Goal: Transaction & Acquisition: Obtain resource

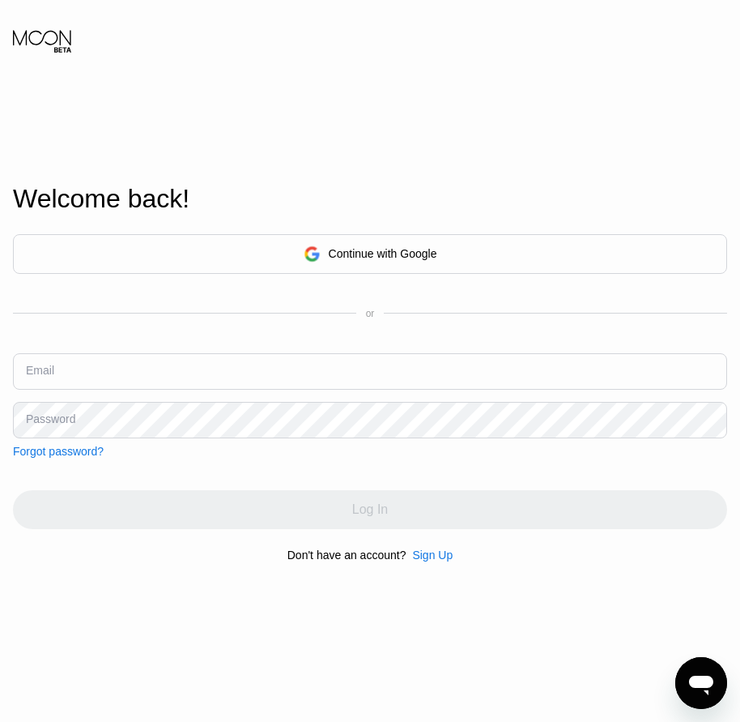
click at [428, 561] on div "Sign Up" at bounding box center [432, 554] width 41 height 13
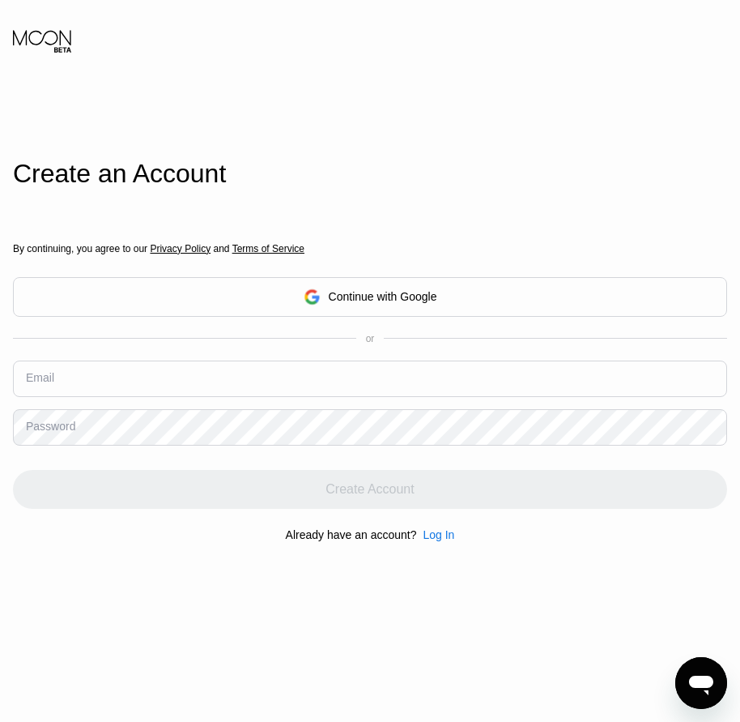
drag, startPoint x: 121, startPoint y: 400, endPoint x: 104, endPoint y: 385, distance: 22.3
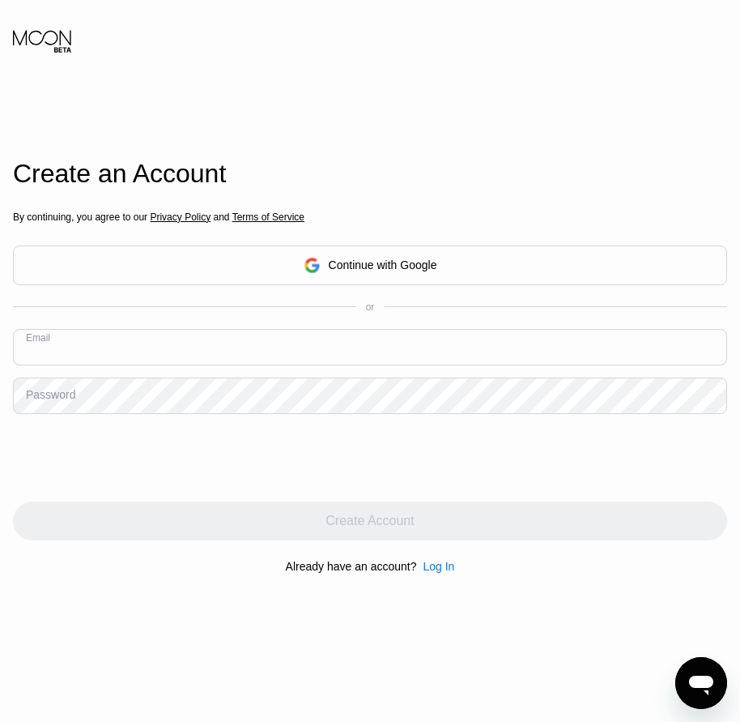
paste input "[EMAIL_ADDRESS][DOMAIN_NAME]"
type input "[EMAIL_ADDRESS][DOMAIN_NAME]"
click at [68, 394] on div "Password" at bounding box center [50, 394] width 49 height 13
click at [59, 401] on div "Password" at bounding box center [50, 394] width 49 height 13
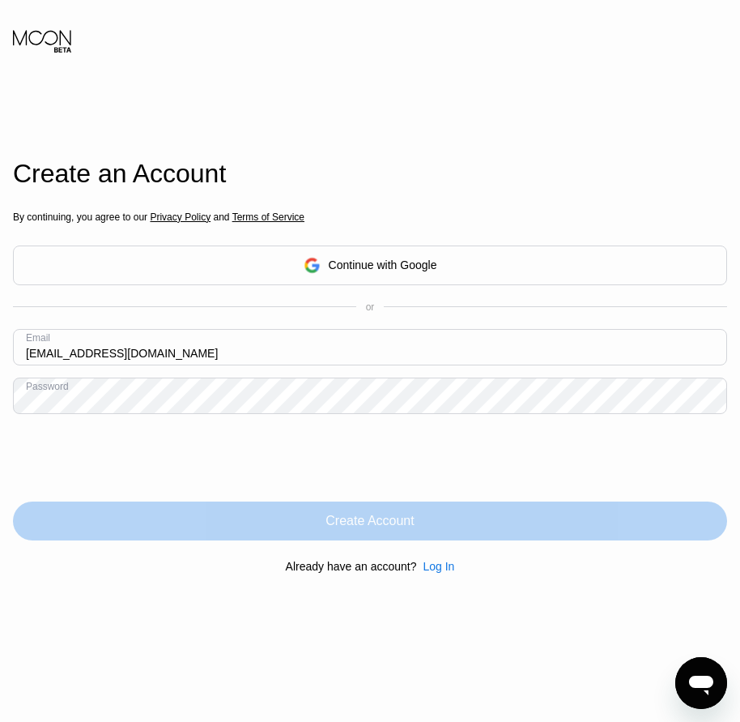
click at [376, 526] on div "Create Account" at bounding box center [370, 521] width 88 height 16
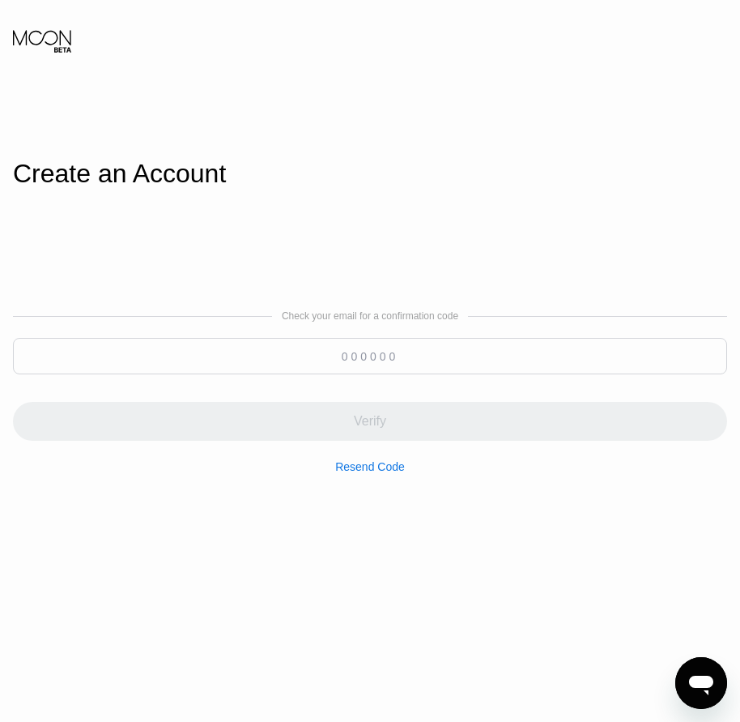
paste input "665619"
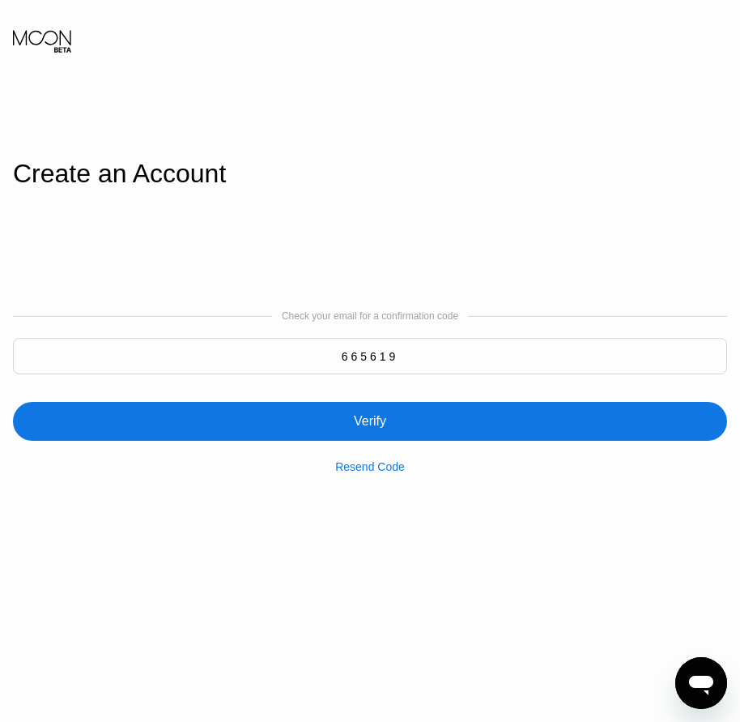
type input "665619"
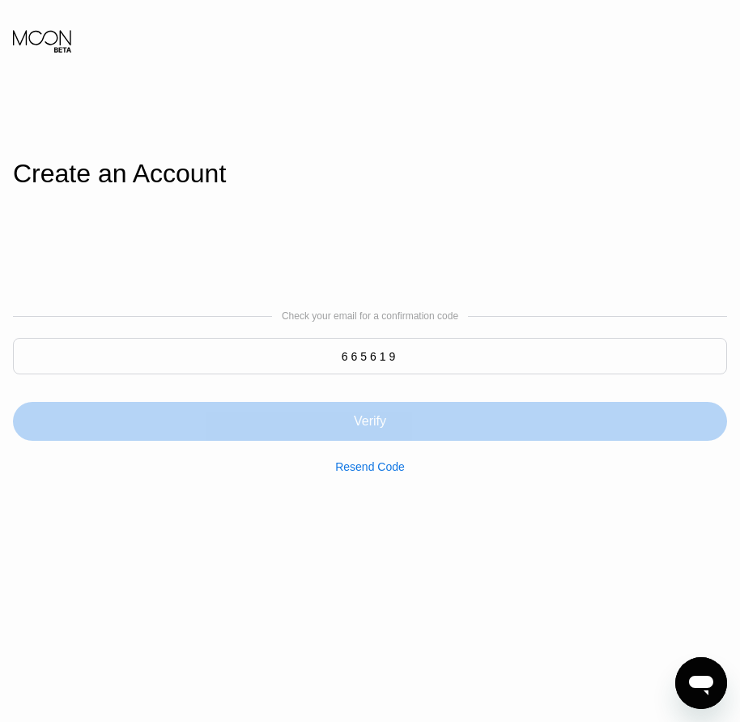
click at [379, 429] on div "Verify" at bounding box center [370, 421] width 32 height 16
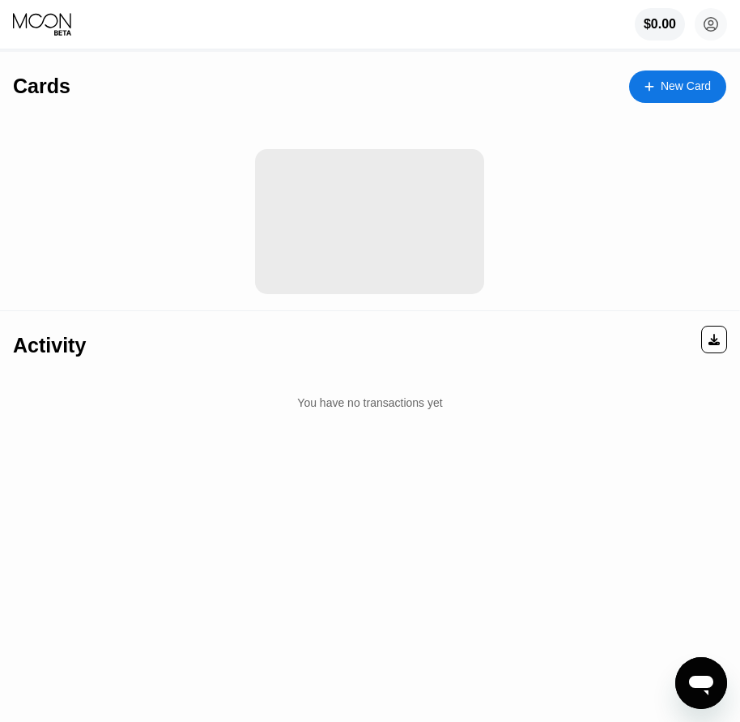
click at [672, 91] on div "New Card" at bounding box center [686, 86] width 50 height 14
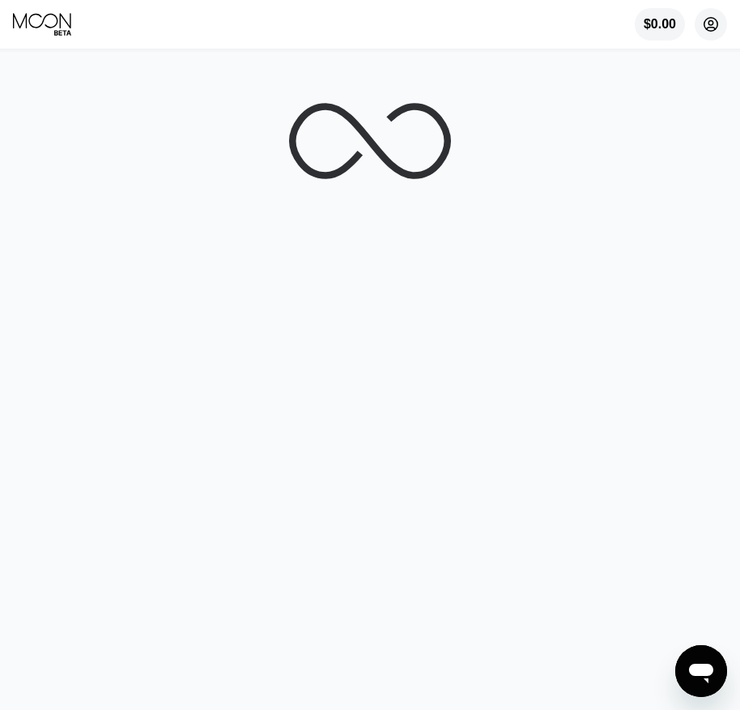
click at [710, 24] on circle at bounding box center [711, 24] width 32 height 32
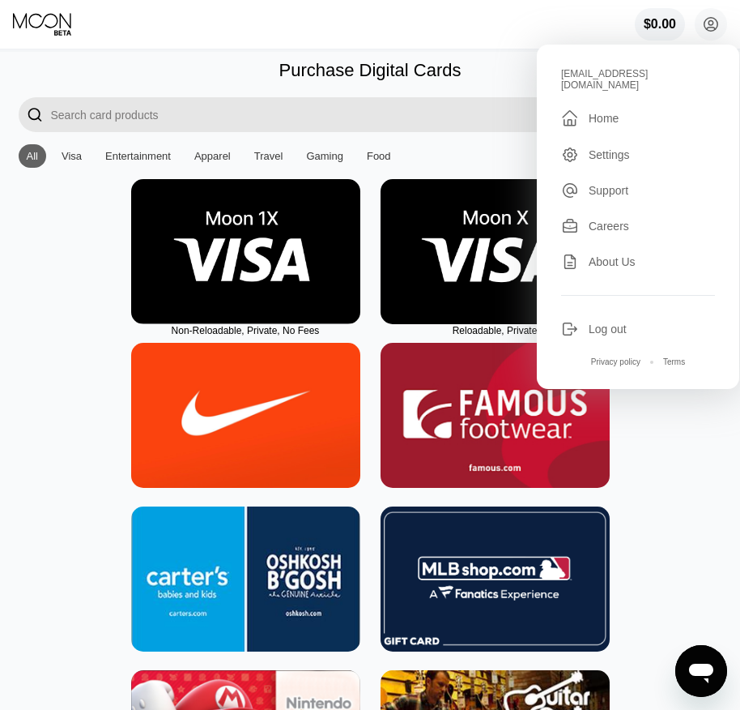
click at [486, 295] on img at bounding box center [495, 251] width 229 height 145
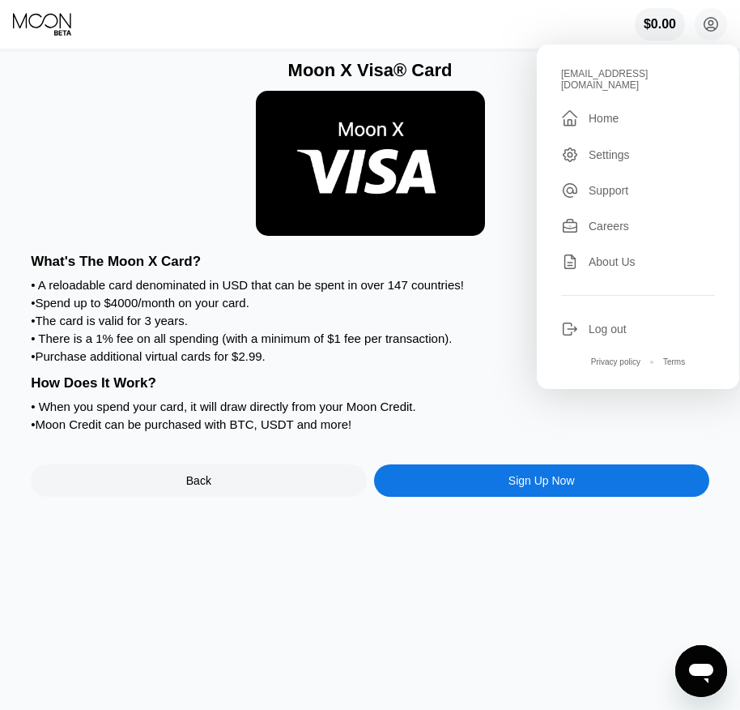
click at [517, 518] on div "Moon X Visa® Card What's The Moon X Card? • A reloadable card denominated in US…" at bounding box center [370, 381] width 753 height 658
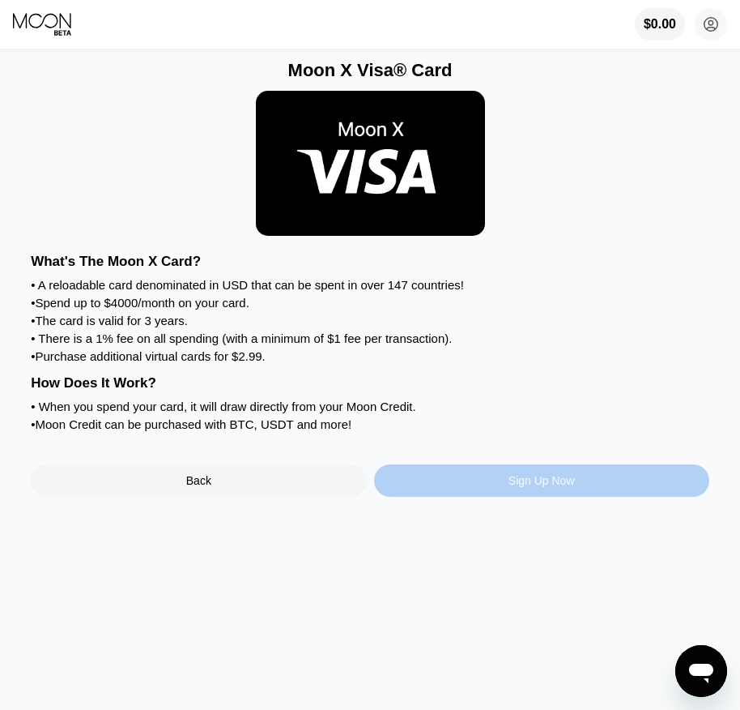
click at [519, 487] on div "Sign Up Now" at bounding box center [542, 480] width 66 height 13
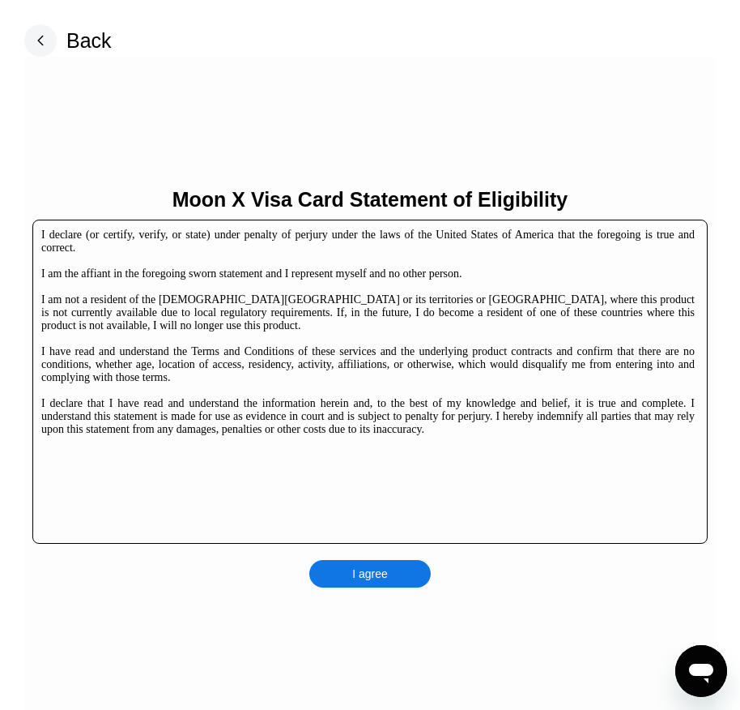
click at [360, 575] on div "I agree" at bounding box center [370, 573] width 36 height 15
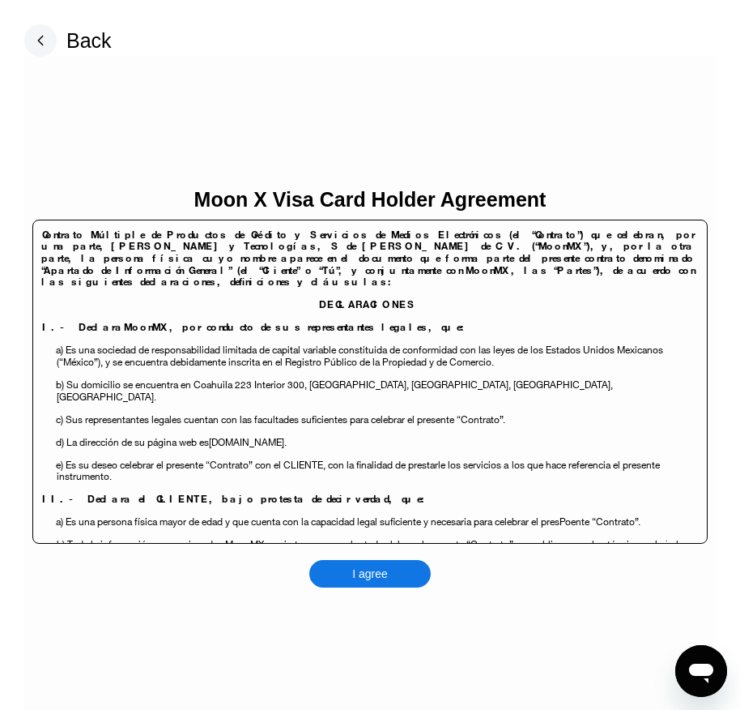
click at [373, 573] on div "I agree" at bounding box center [370, 573] width 36 height 15
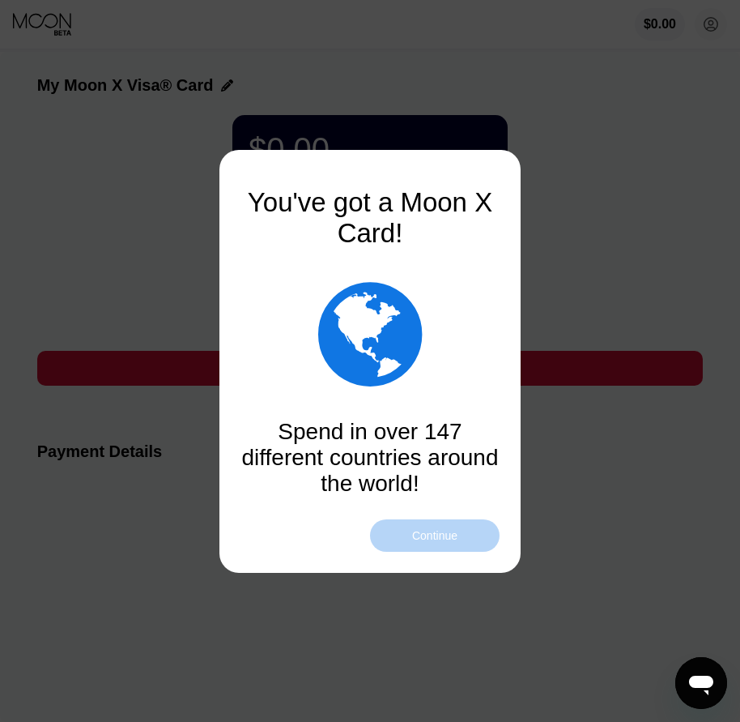
click at [433, 539] on div "Continue" at bounding box center [434, 535] width 45 height 13
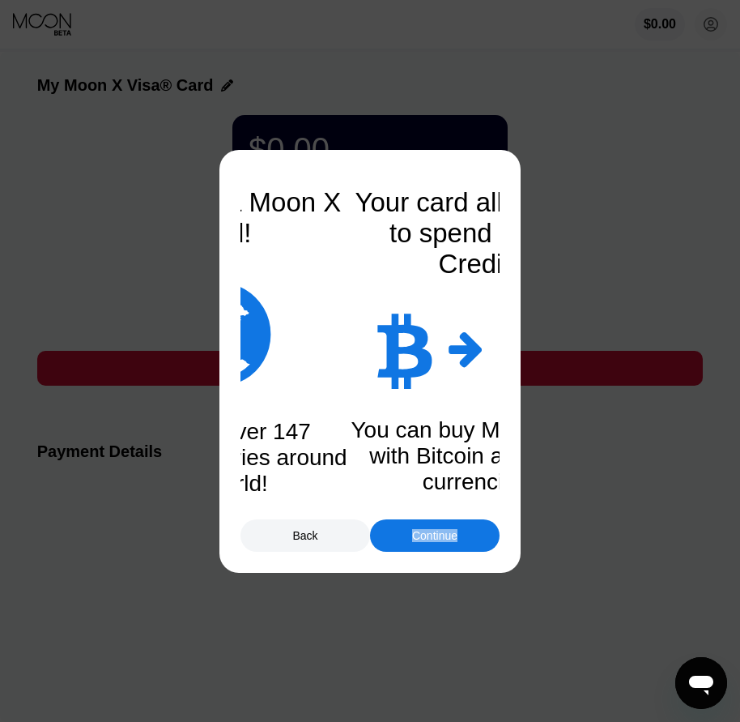
click at [433, 539] on div "Continue" at bounding box center [434, 535] width 45 height 13
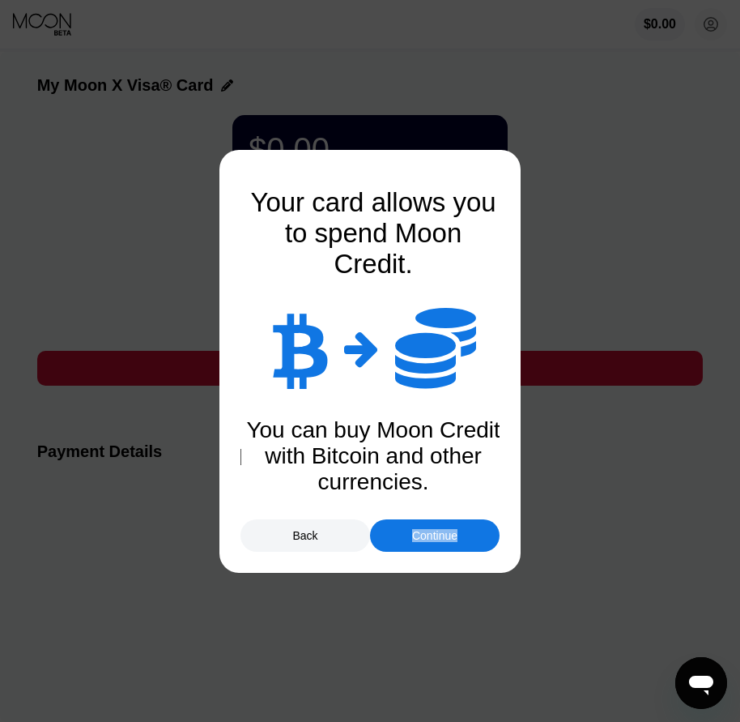
click at [433, 539] on div "Continue" at bounding box center [434, 535] width 45 height 13
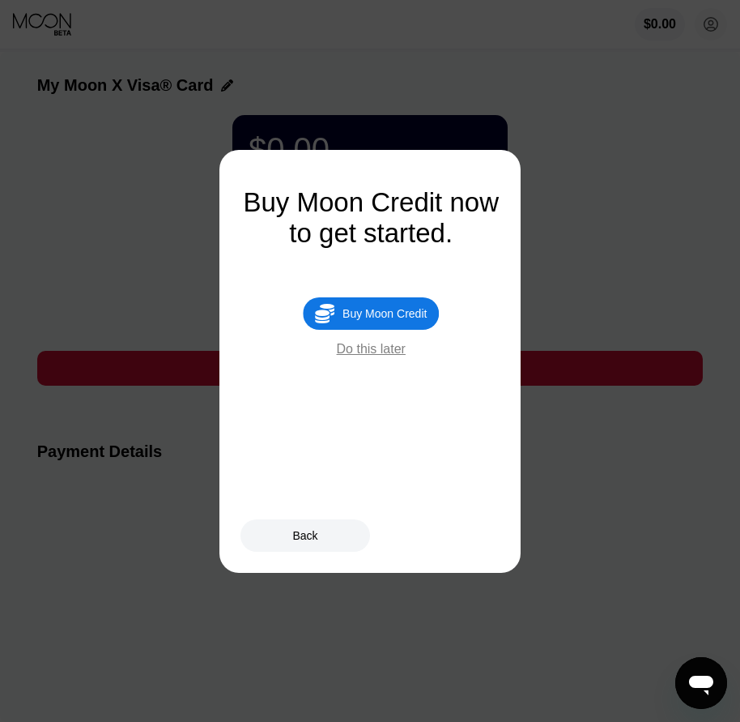
click at [396, 330] on div " Buy Moon Credit" at bounding box center [371, 313] width 136 height 32
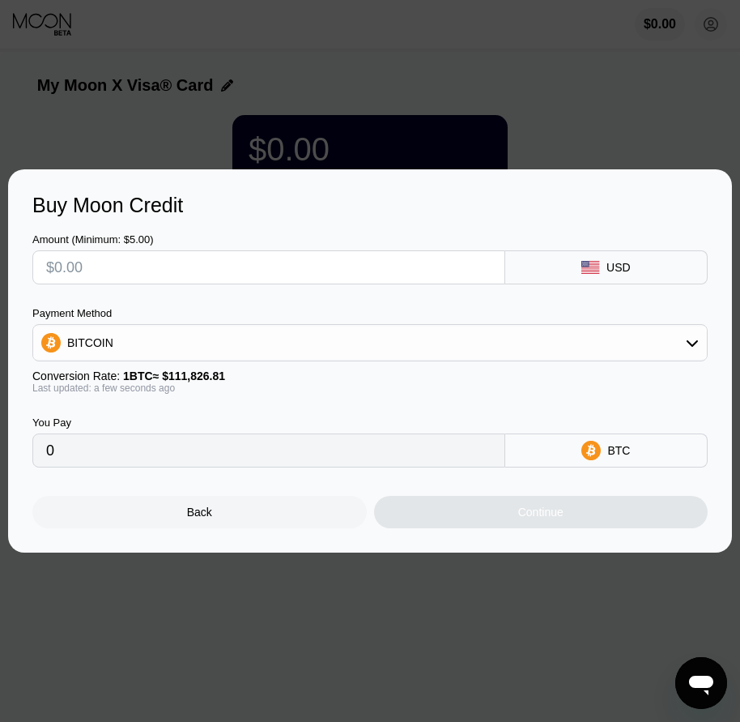
click at [257, 516] on div "Back" at bounding box center [199, 512] width 335 height 32
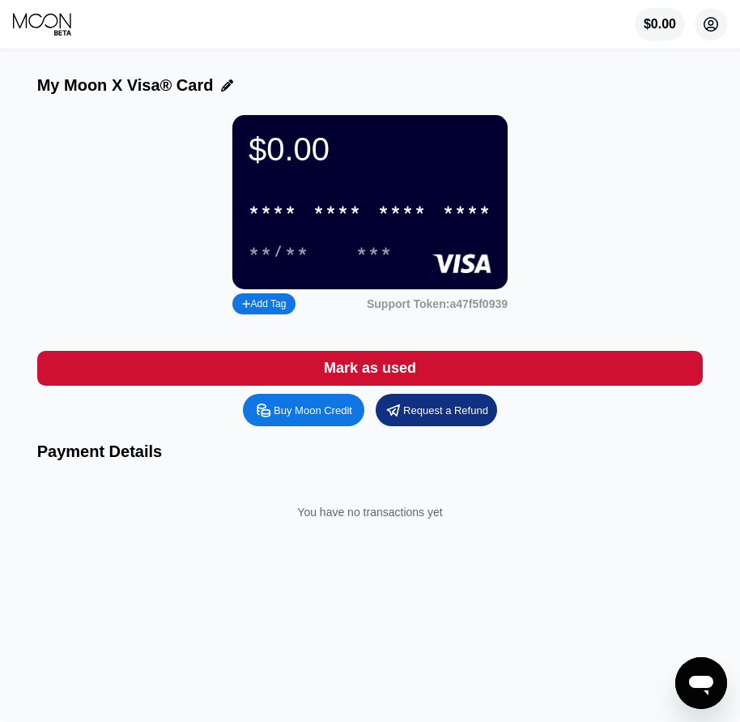
click at [711, 30] on circle at bounding box center [711, 24] width 32 height 32
